Goal: Task Accomplishment & Management: Manage account settings

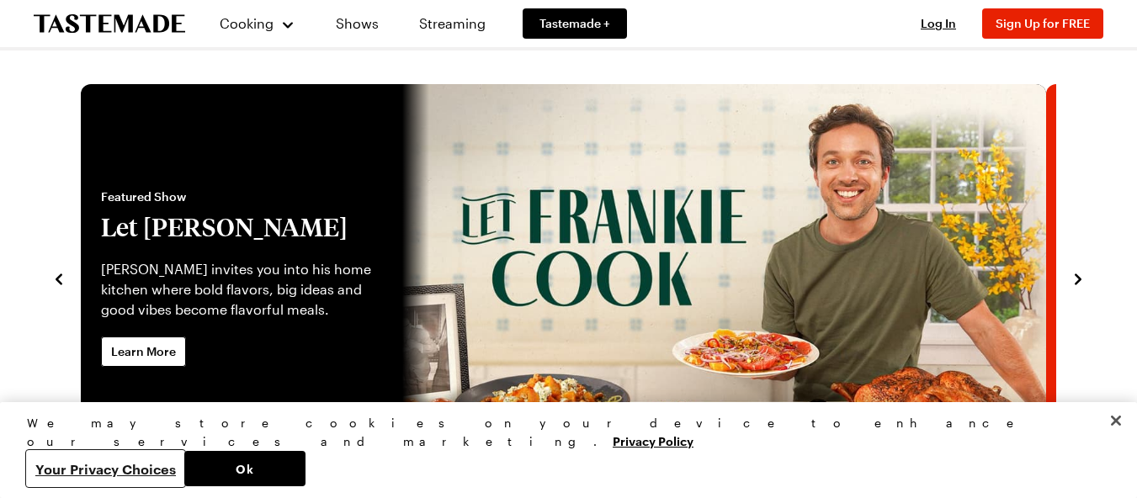
click at [184, 465] on button "Your Privacy Choices" at bounding box center [105, 468] width 157 height 35
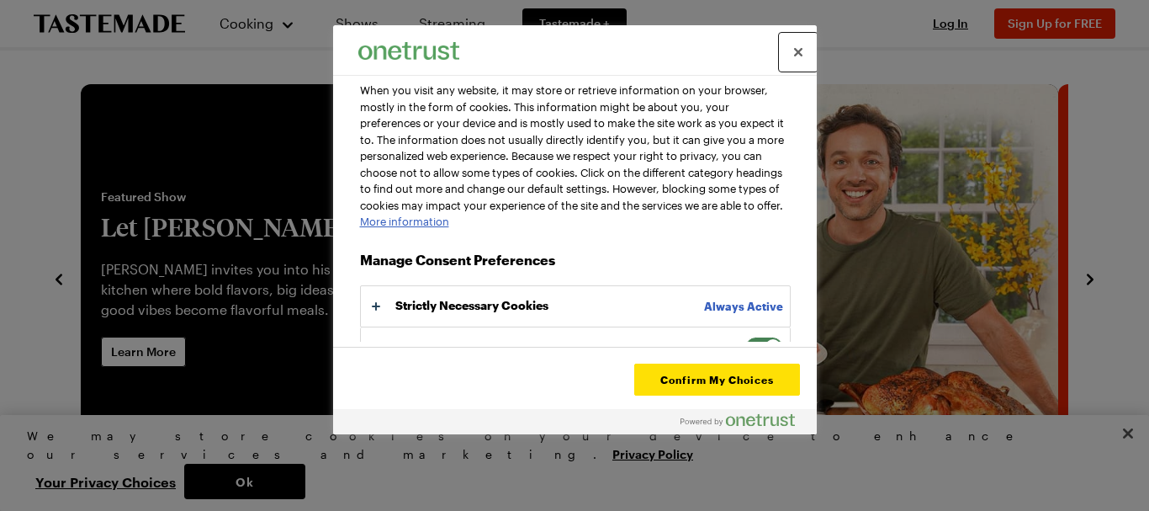
scroll to position [167, 0]
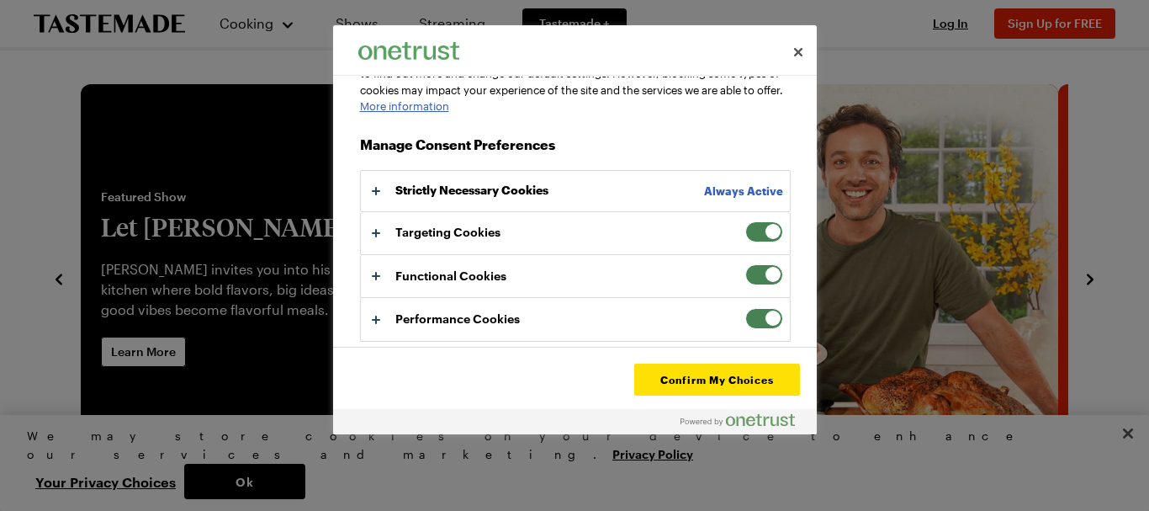
click at [750, 224] on span "Your Privacy Choices" at bounding box center [764, 231] width 38 height 21
click at [745, 221] on input "Targeting Cookies" at bounding box center [745, 221] width 0 height 0
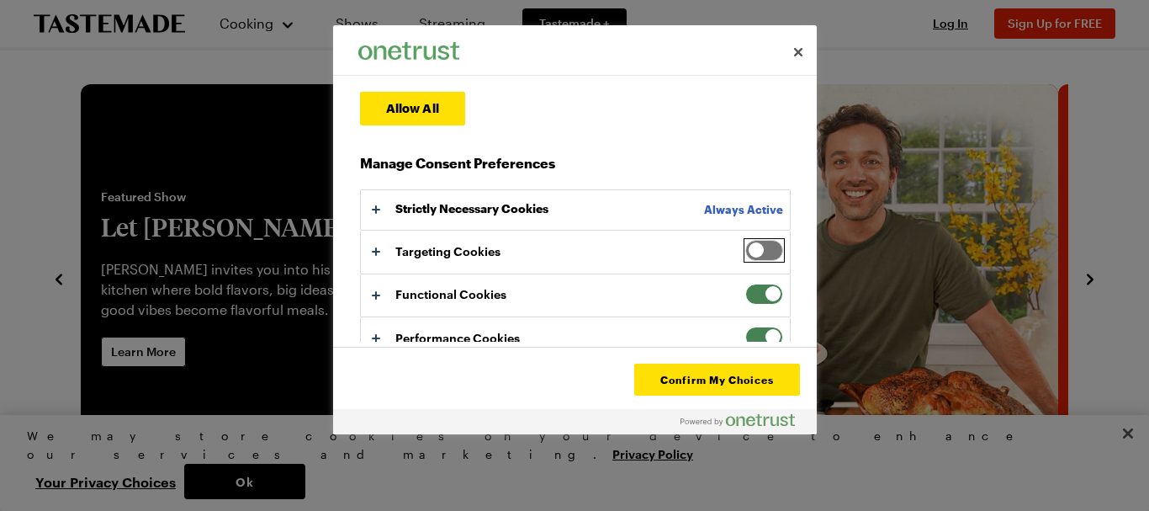
scroll to position [231, 0]
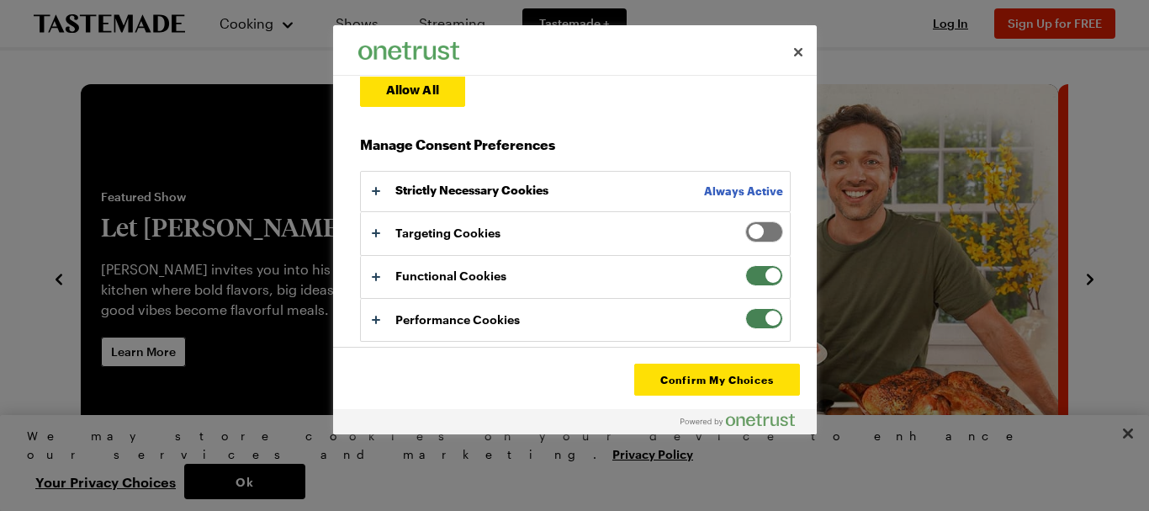
click at [749, 275] on span "Your Privacy Choices" at bounding box center [764, 275] width 38 height 21
click at [745, 265] on input "Functional Cookies" at bounding box center [745, 265] width 0 height 0
click at [748, 316] on span "Your Privacy Choices" at bounding box center [764, 318] width 38 height 21
click at [745, 308] on input "Performance Cookies" at bounding box center [745, 308] width 0 height 0
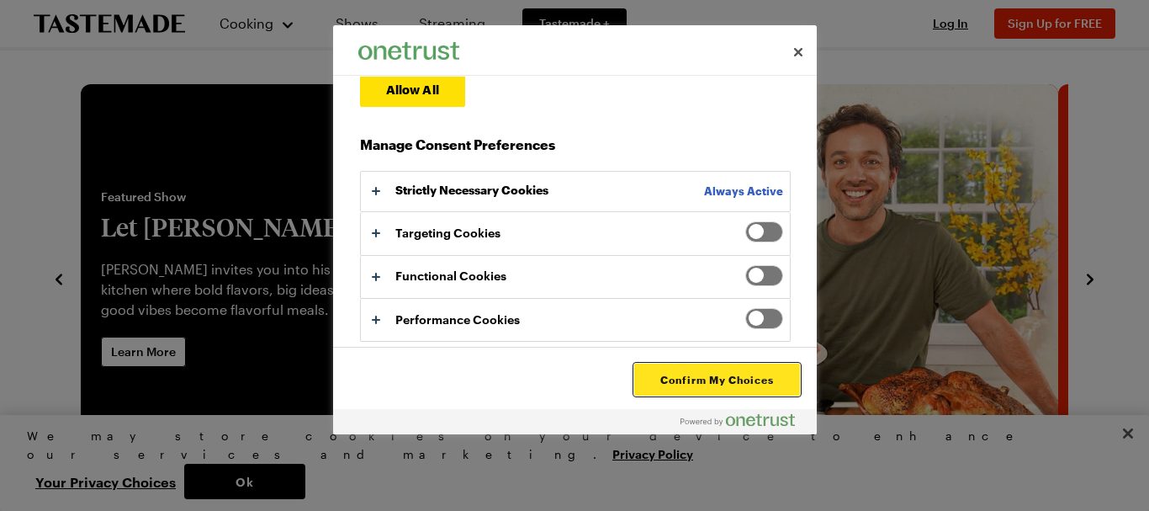
click at [680, 381] on button "Confirm My Choices" at bounding box center [716, 379] width 165 height 32
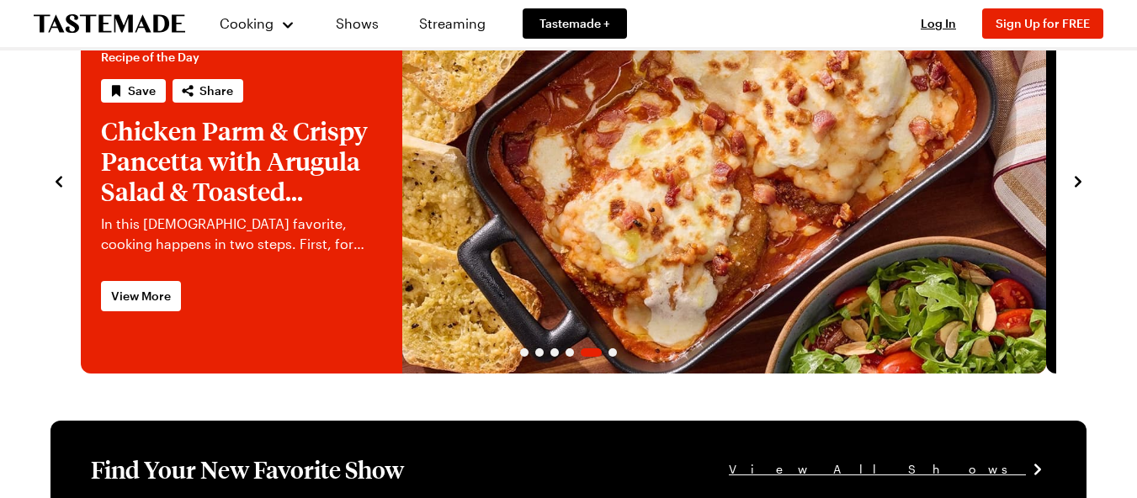
scroll to position [0, 0]
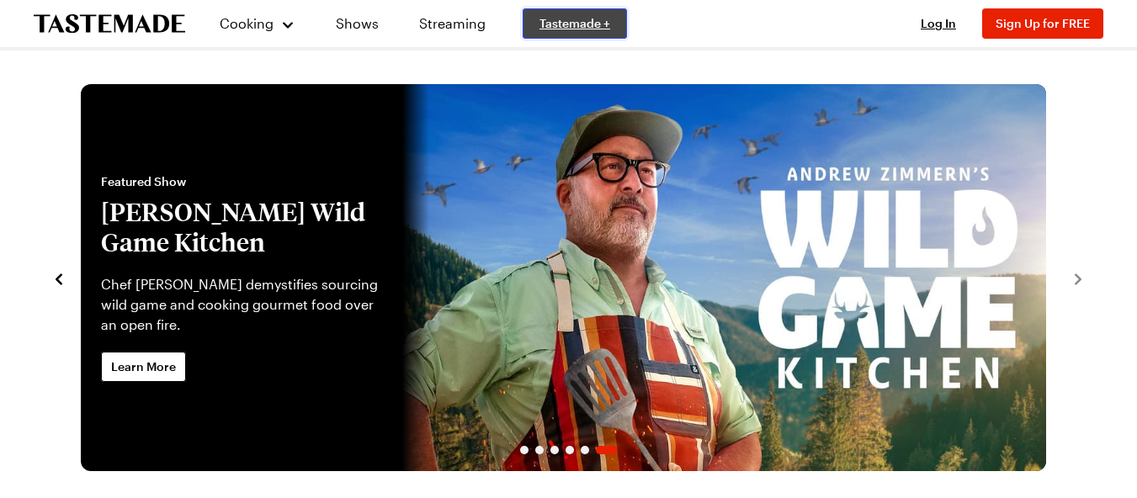
click at [550, 22] on span "Tastemade +" at bounding box center [574, 23] width 71 height 17
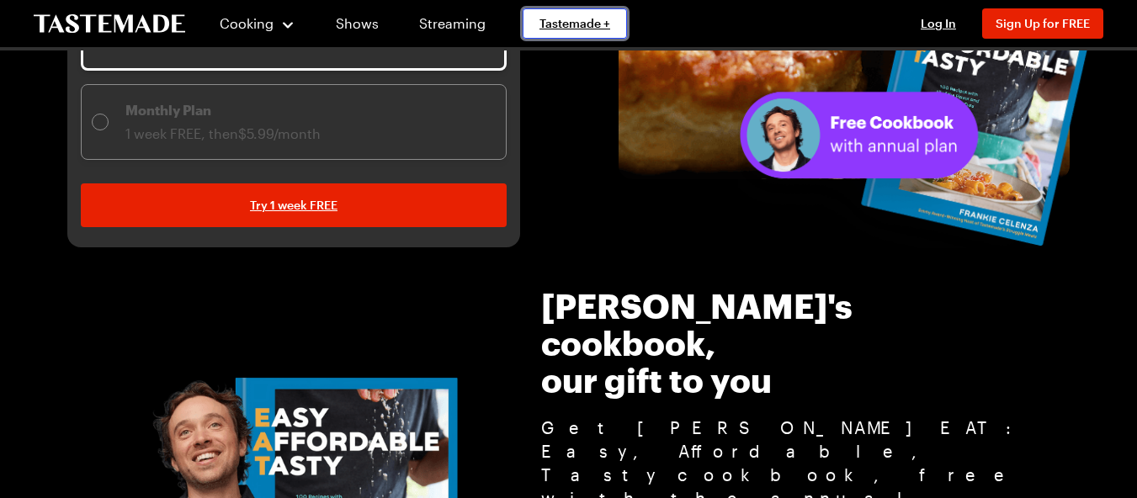
scroll to position [467, 0]
